Goal: Book appointment/travel/reservation

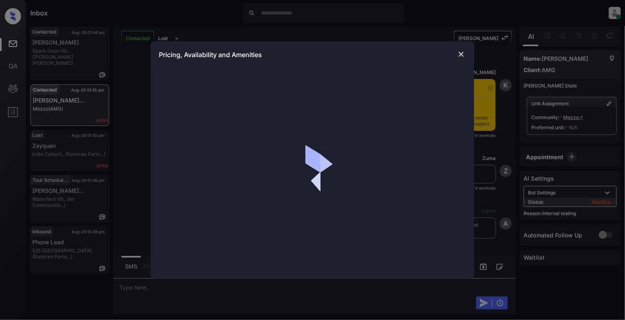
scroll to position [3330, 0]
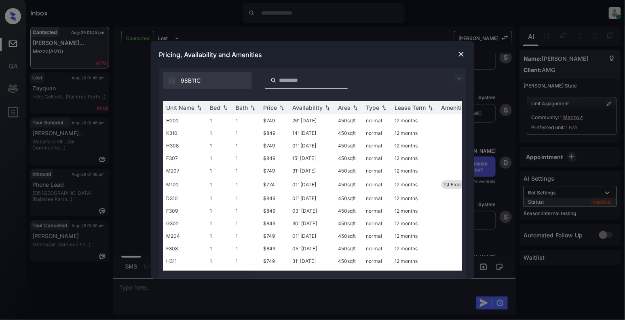
click at [68, 285] on div "**********" at bounding box center [312, 160] width 625 height 320
click at [460, 57] on img at bounding box center [462, 54] width 8 height 8
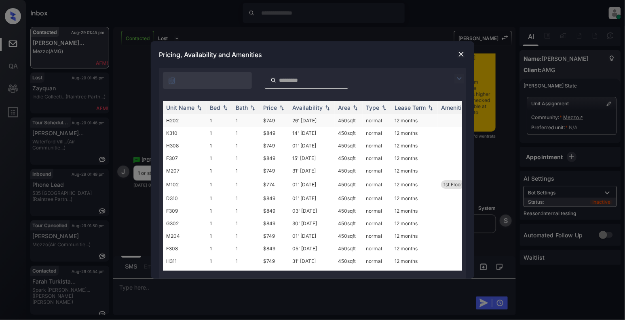
click at [177, 121] on td "H202" at bounding box center [185, 120] width 44 height 13
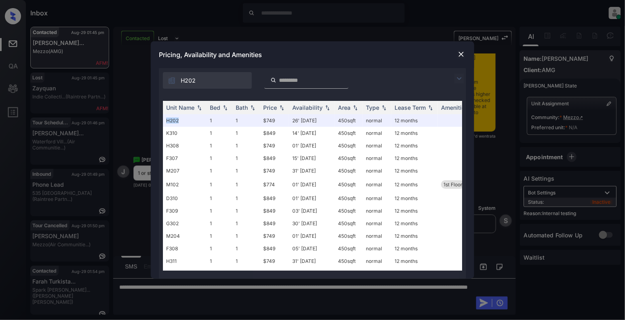
click at [465, 53] on img at bounding box center [462, 54] width 8 height 8
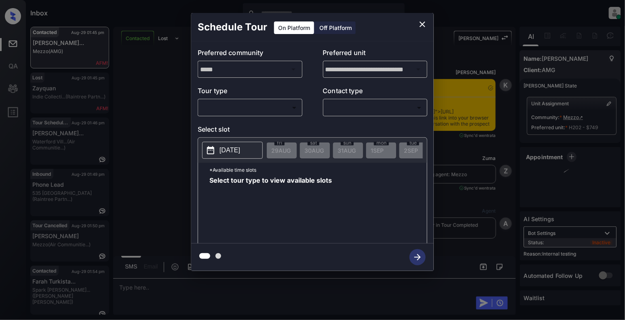
scroll to position [4084, 0]
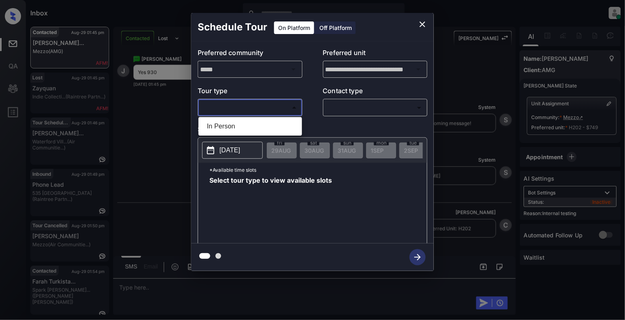
click at [282, 106] on body "Inbox [PERSON_NAME] Online Set yourself offline Set yourself on break Profile S…" at bounding box center [312, 160] width 625 height 320
click at [251, 133] on ul "In Person" at bounding box center [251, 126] width 104 height 19
click at [248, 124] on li "In Person" at bounding box center [251, 126] width 100 height 15
type input "********"
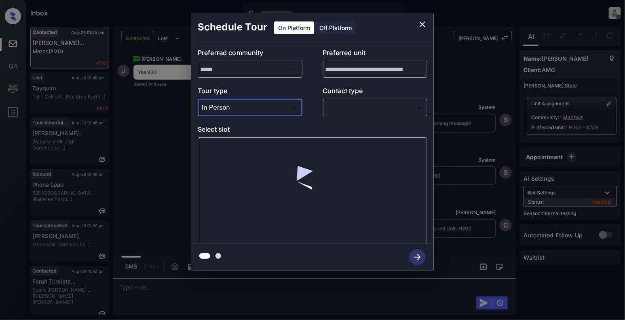
click at [356, 113] on body "Inbox Cynthia Montañez Online Set yourself offline Set yourself on break Profil…" at bounding box center [312, 160] width 625 height 320
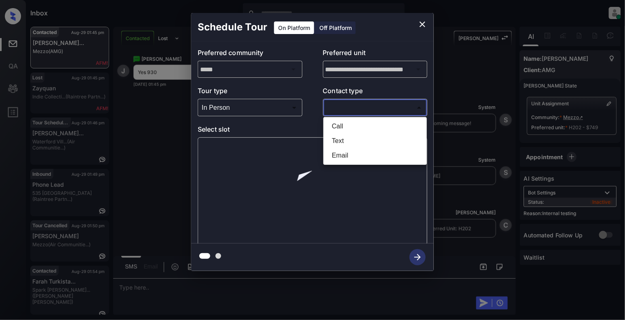
click at [336, 138] on li "Text" at bounding box center [376, 140] width 100 height 15
type input "****"
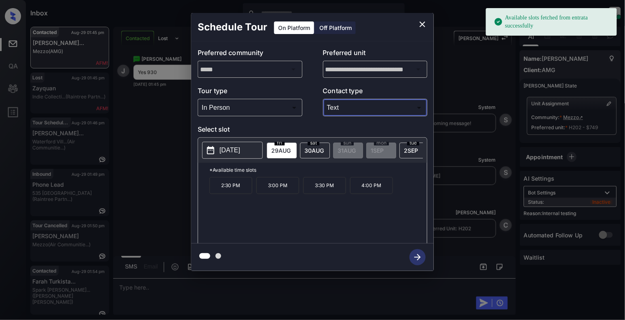
click at [230, 154] on p "2025-08-29" at bounding box center [230, 150] width 21 height 10
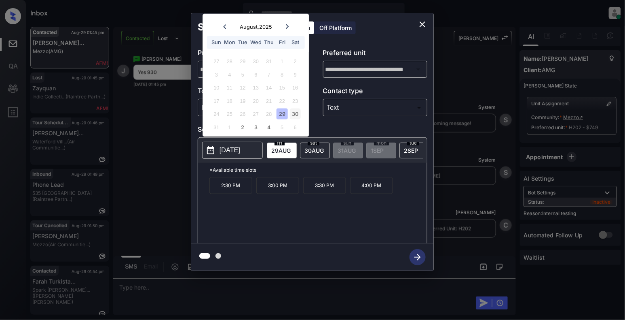
click at [297, 117] on div "30" at bounding box center [295, 113] width 11 height 11
click at [272, 191] on p "9:30 AM" at bounding box center [277, 185] width 43 height 17
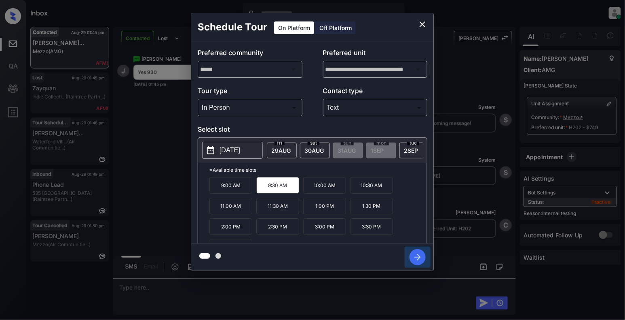
click at [416, 256] on icon "button" at bounding box center [418, 257] width 6 height 6
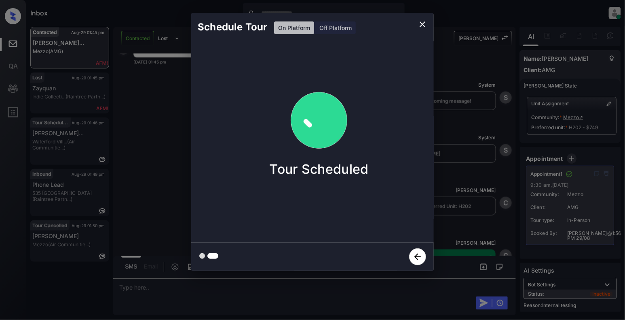
click at [419, 25] on icon "close" at bounding box center [423, 24] width 10 height 10
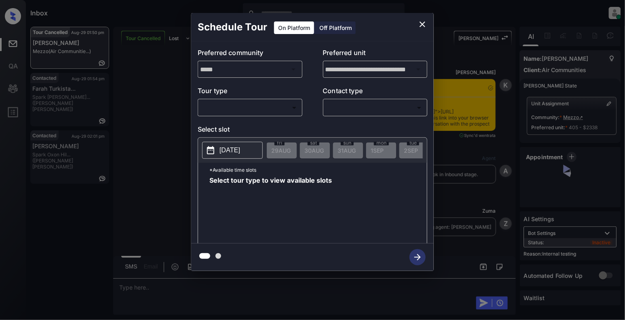
scroll to position [4937, 0]
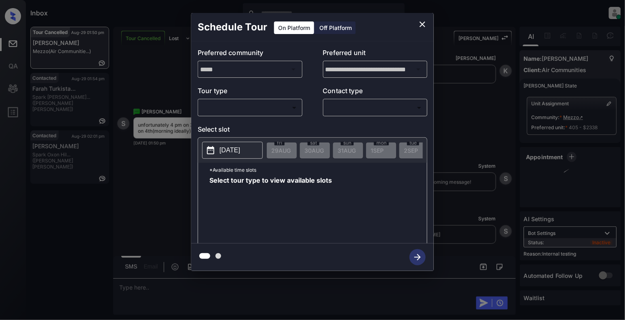
click at [241, 107] on body "Inbox Cynthia Montañez Online Set yourself offline Set yourself on break Profil…" at bounding box center [312, 160] width 625 height 320
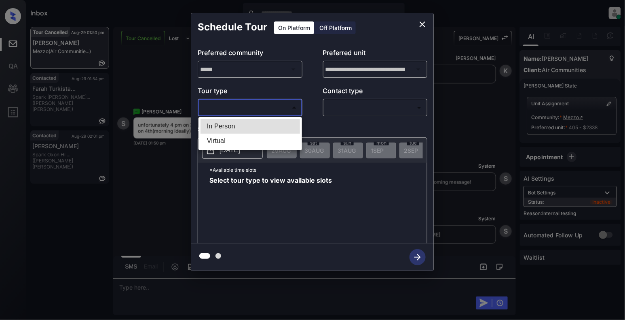
click at [239, 128] on li "In Person" at bounding box center [251, 126] width 100 height 15
type input "********"
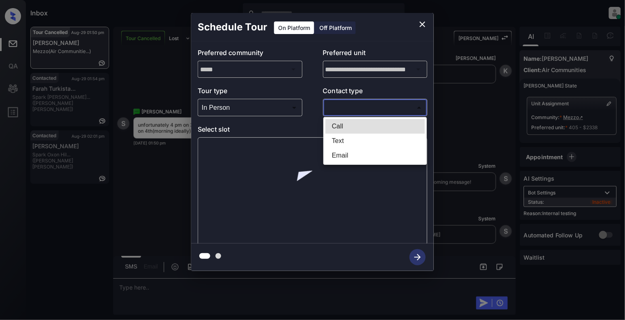
click at [335, 110] on body "Inbox Cynthia Montañez Online Set yourself offline Set yourself on break Profil…" at bounding box center [312, 160] width 625 height 320
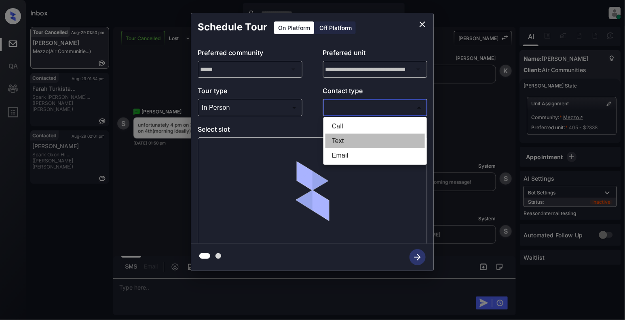
click at [341, 138] on li "Text" at bounding box center [376, 140] width 100 height 15
type input "****"
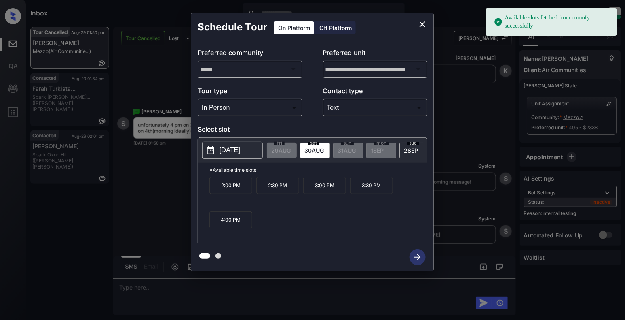
click at [230, 148] on p "[DATE]" at bounding box center [230, 150] width 21 height 10
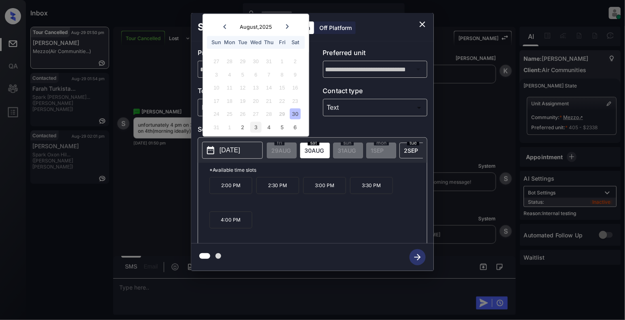
click at [253, 130] on div "3" at bounding box center [255, 126] width 11 height 11
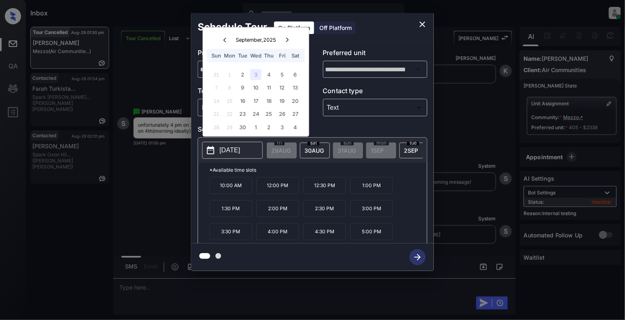
click at [283, 217] on p "2:00 PM" at bounding box center [277, 208] width 43 height 17
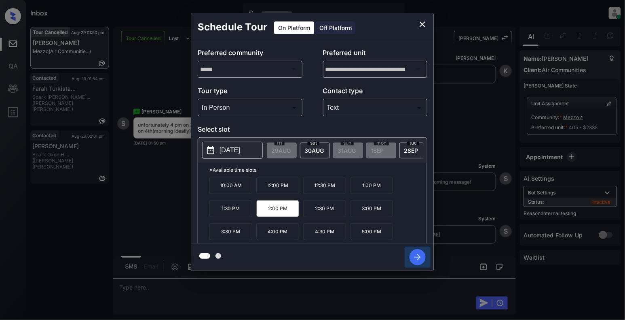
click at [416, 256] on icon "button" at bounding box center [418, 257] width 16 height 16
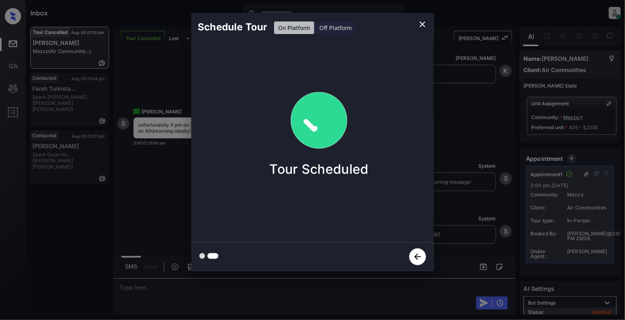
click at [424, 23] on icon "close" at bounding box center [423, 24] width 6 height 6
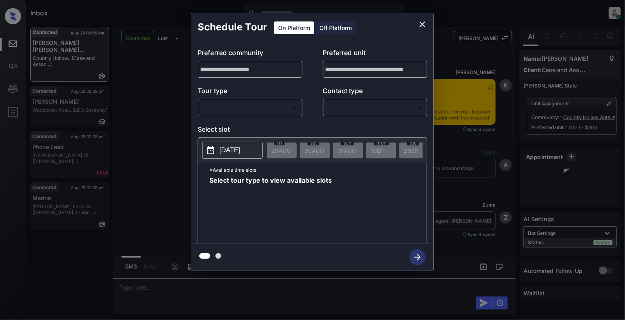
scroll to position [3043, 0]
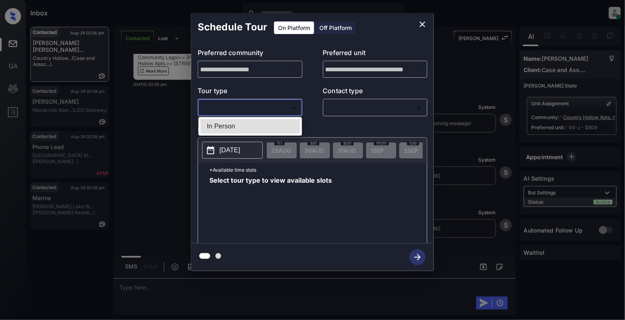
click at [257, 110] on body "Inbox Cynthia Montañez Online Set yourself offline Set yourself on break Profil…" at bounding box center [312, 160] width 625 height 320
click at [249, 125] on li "In Person" at bounding box center [251, 126] width 100 height 15
type input "********"
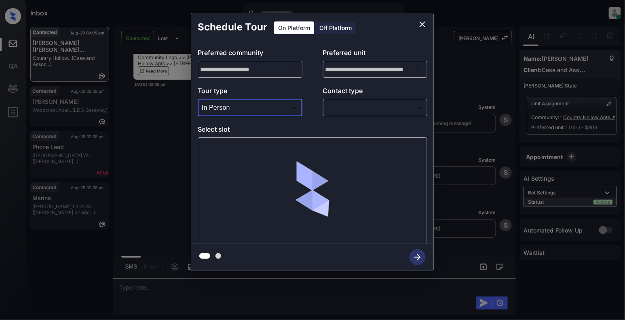
click at [363, 100] on div "​ ​" at bounding box center [375, 107] width 105 height 17
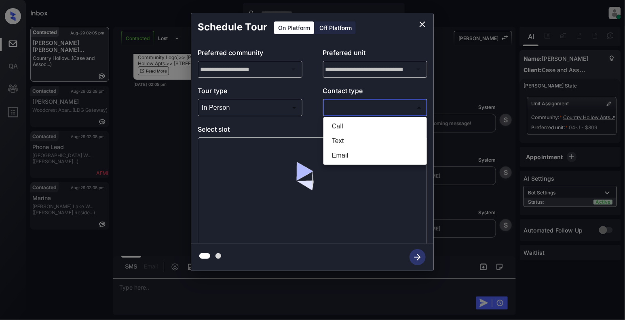
click at [367, 104] on body "Inbox Cynthia Montañez Online Set yourself offline Set yourself on break Profil…" at bounding box center [312, 160] width 625 height 320
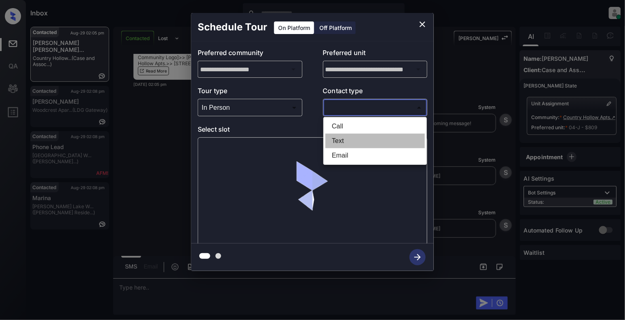
click at [348, 140] on li "Text" at bounding box center [376, 140] width 100 height 15
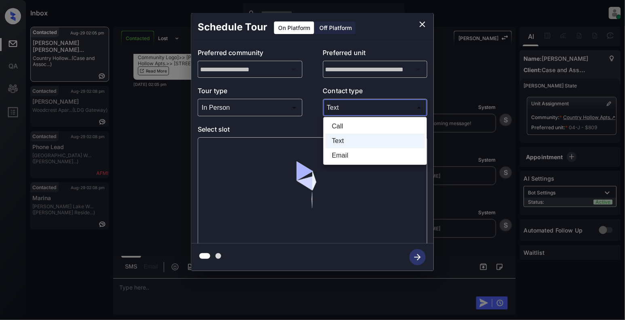
click at [384, 107] on body "Inbox Cynthia Montañez Online Set yourself offline Set yourself on break Profil…" at bounding box center [312, 160] width 625 height 320
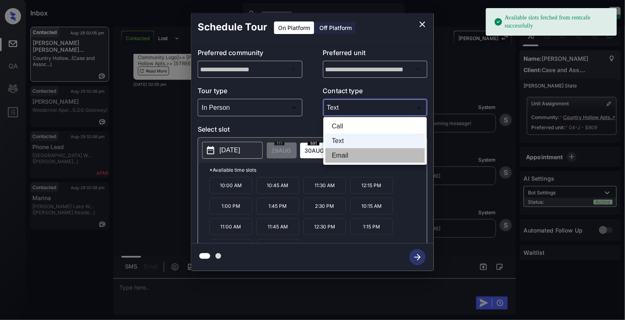
click at [347, 160] on li "Email" at bounding box center [376, 155] width 100 height 15
type input "*****"
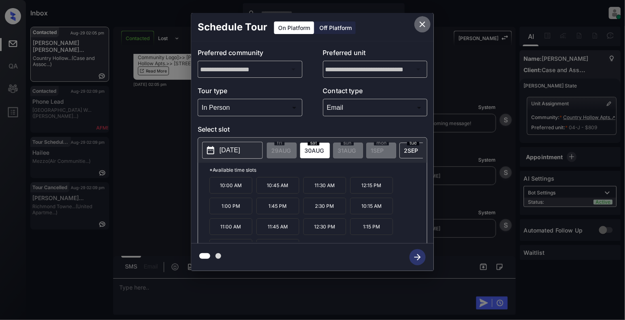
click at [421, 26] on icon "close" at bounding box center [423, 24] width 6 height 6
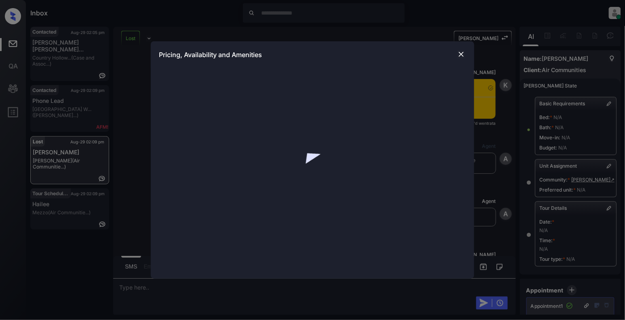
scroll to position [5524, 0]
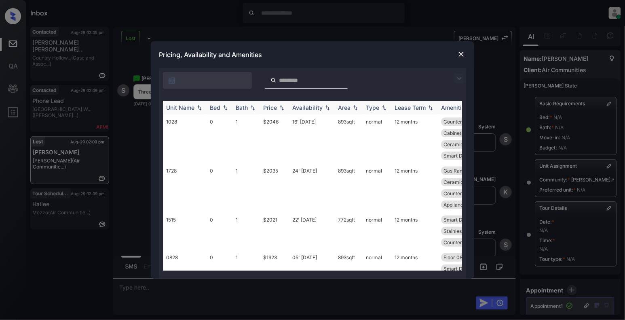
click at [225, 108] on img at bounding box center [225, 108] width 8 height 6
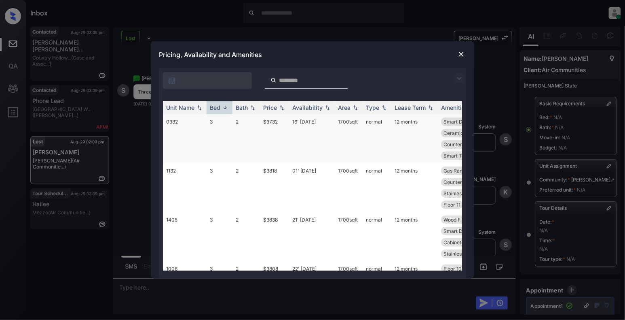
click at [211, 124] on td "3" at bounding box center [220, 138] width 26 height 49
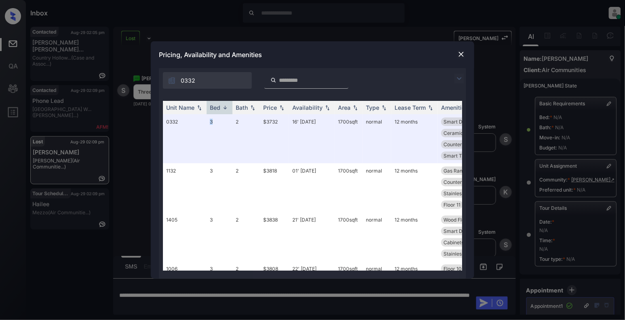
click at [462, 54] on img at bounding box center [462, 54] width 8 height 8
